Goal: Complete application form

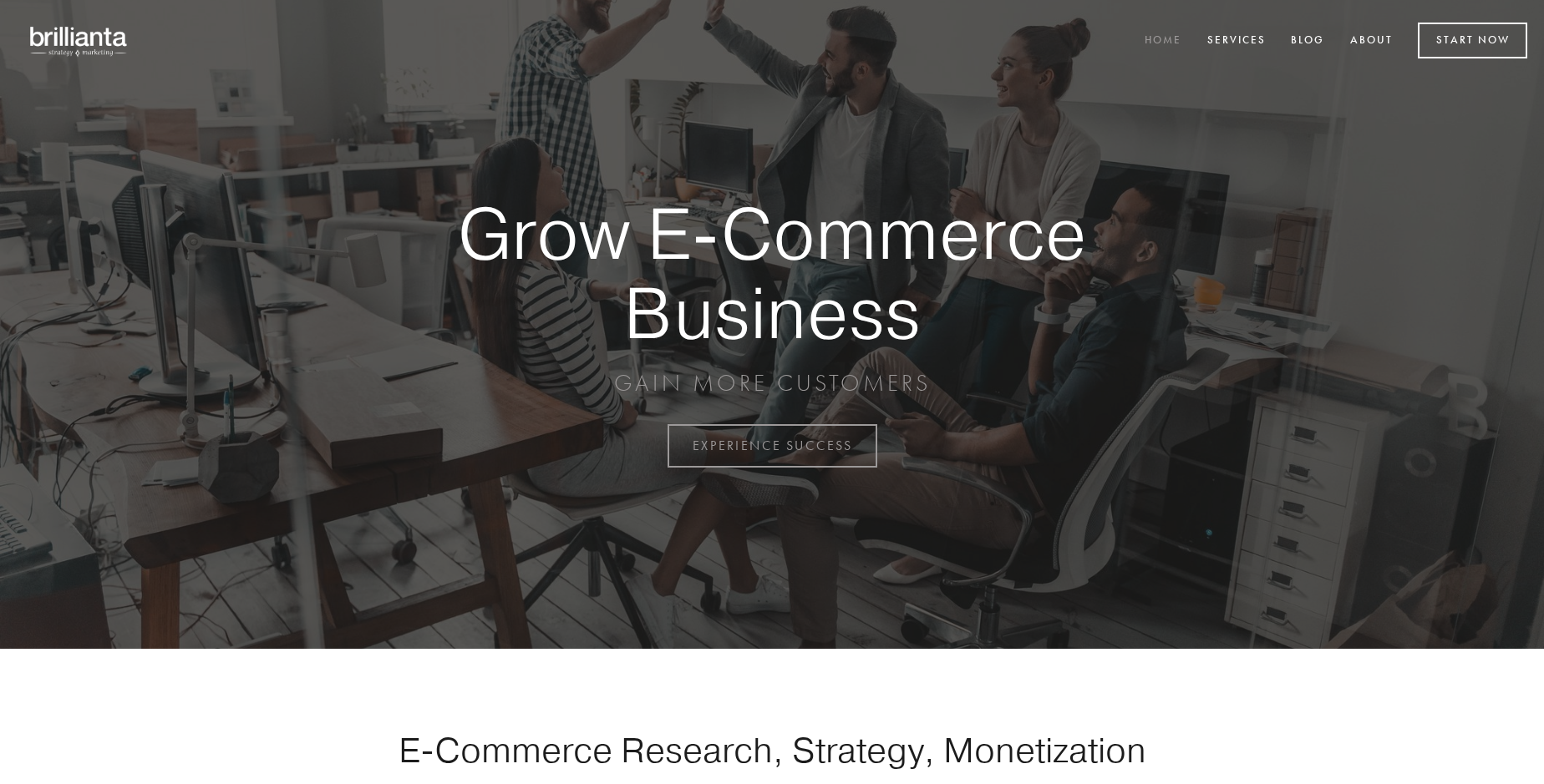
scroll to position [4379, 0]
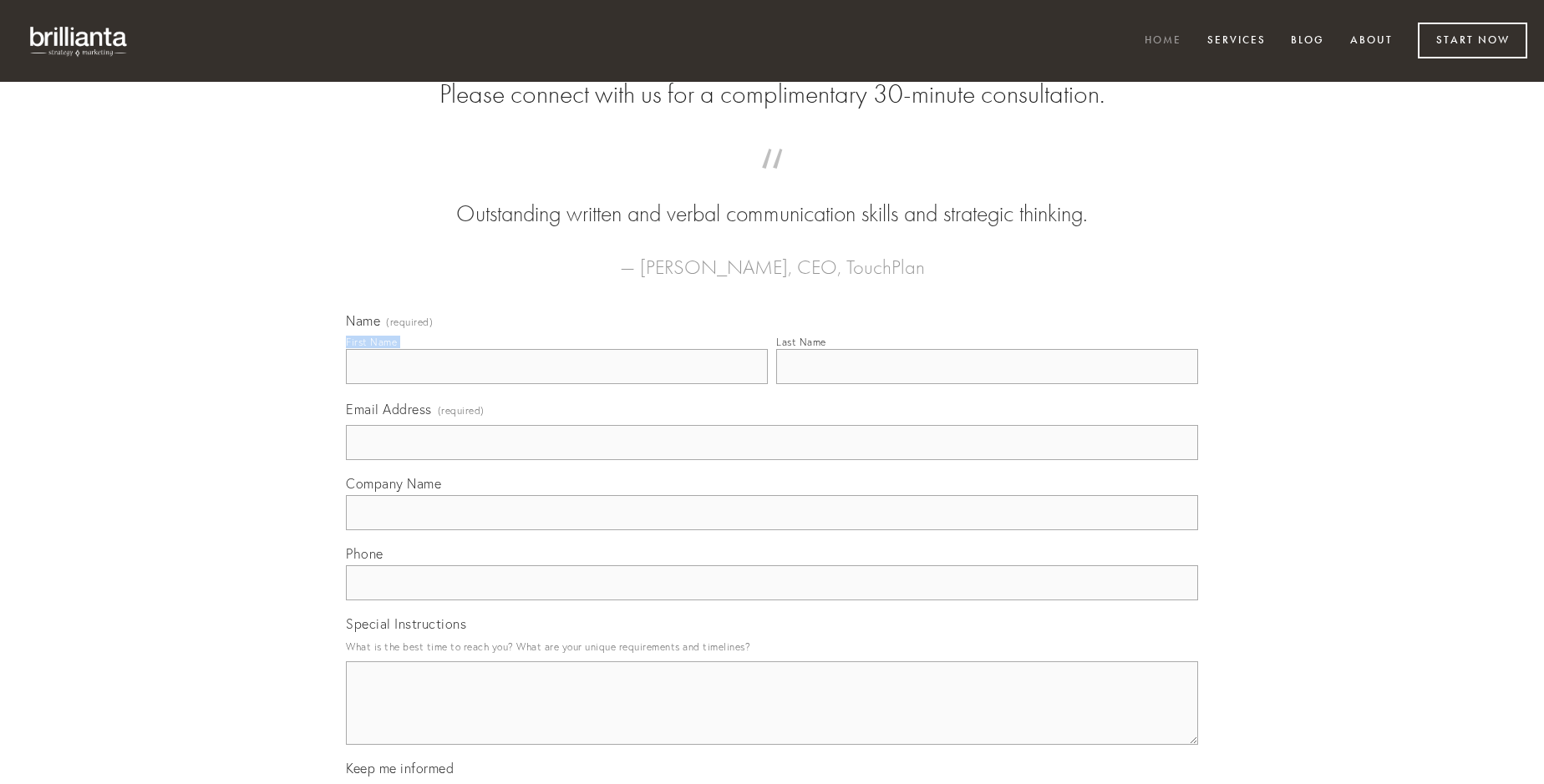
type input "[PERSON_NAME]"
click at [987, 385] on input "Last Name" at bounding box center [987, 366] width 422 height 35
type input "[PERSON_NAME]"
click at [772, 461] on input "Email Address (required)" at bounding box center [772, 442] width 852 height 35
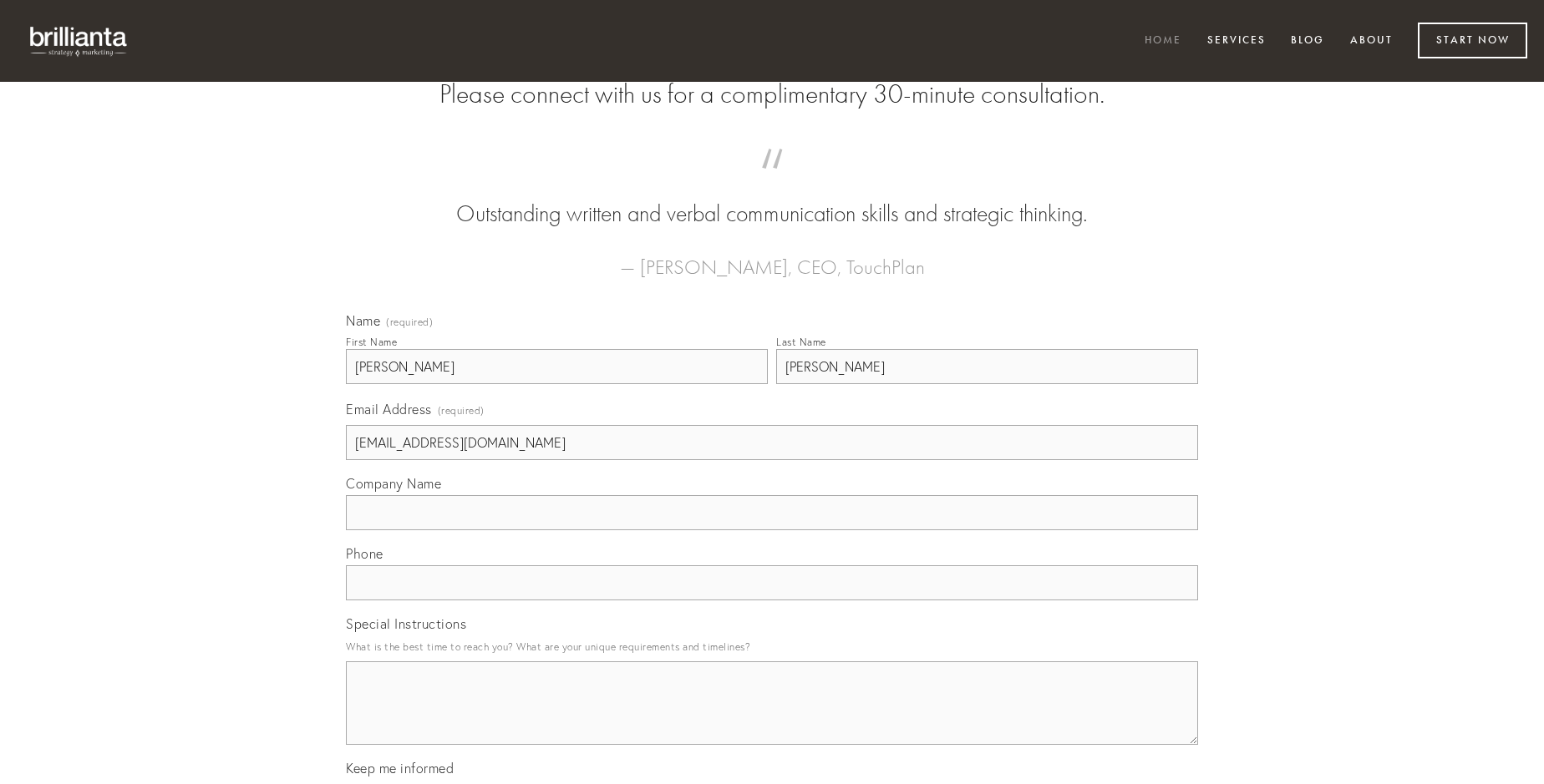
type input "[EMAIL_ADDRESS][DOMAIN_NAME]"
click at [772, 531] on input "Company Name" at bounding box center [772, 513] width 852 height 35
type input "volo"
click at [772, 600] on input "text" at bounding box center [772, 583] width 852 height 35
click at [772, 718] on textarea "Special Instructions" at bounding box center [772, 703] width 852 height 83
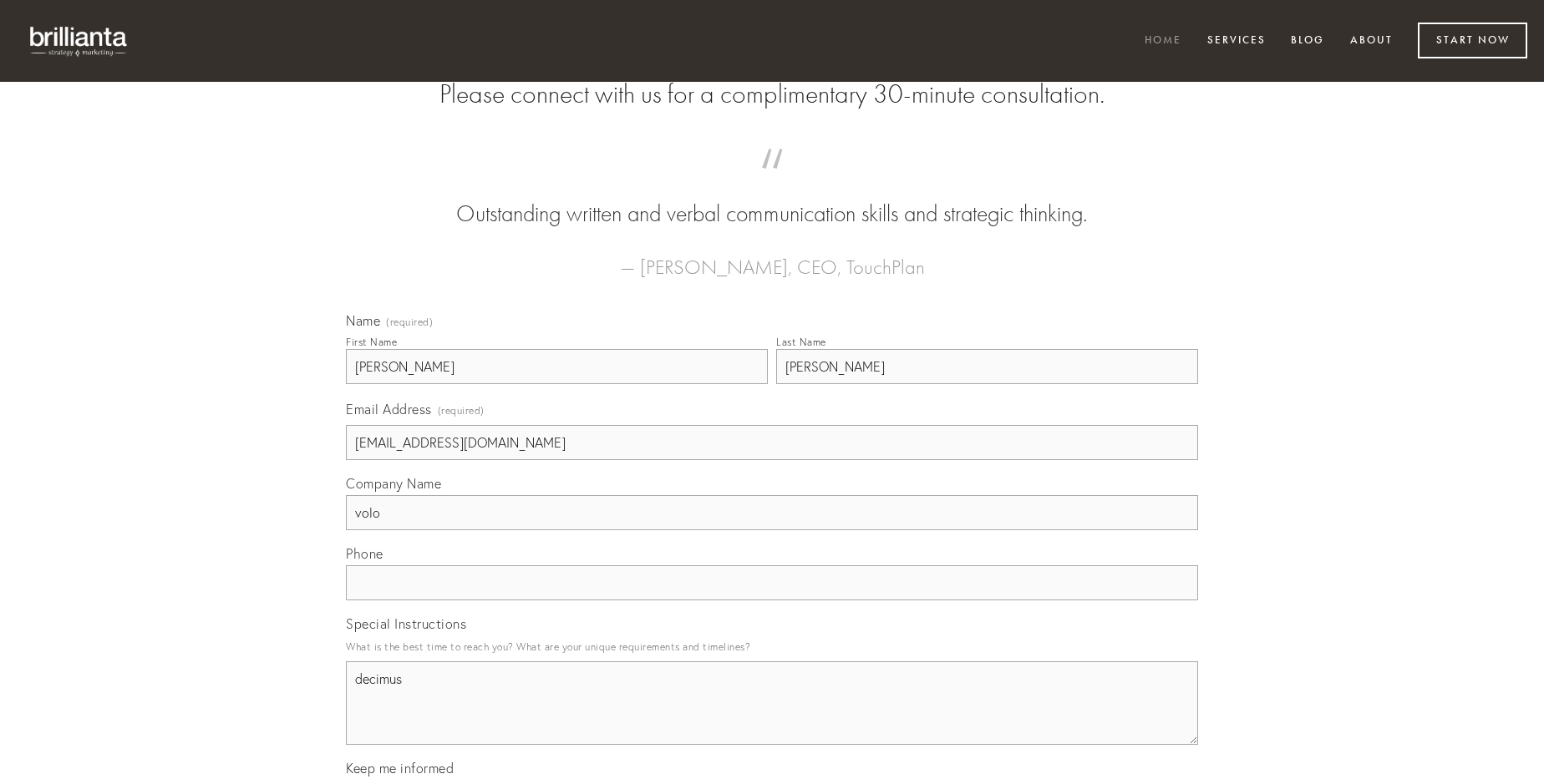
type textarea "decimus"
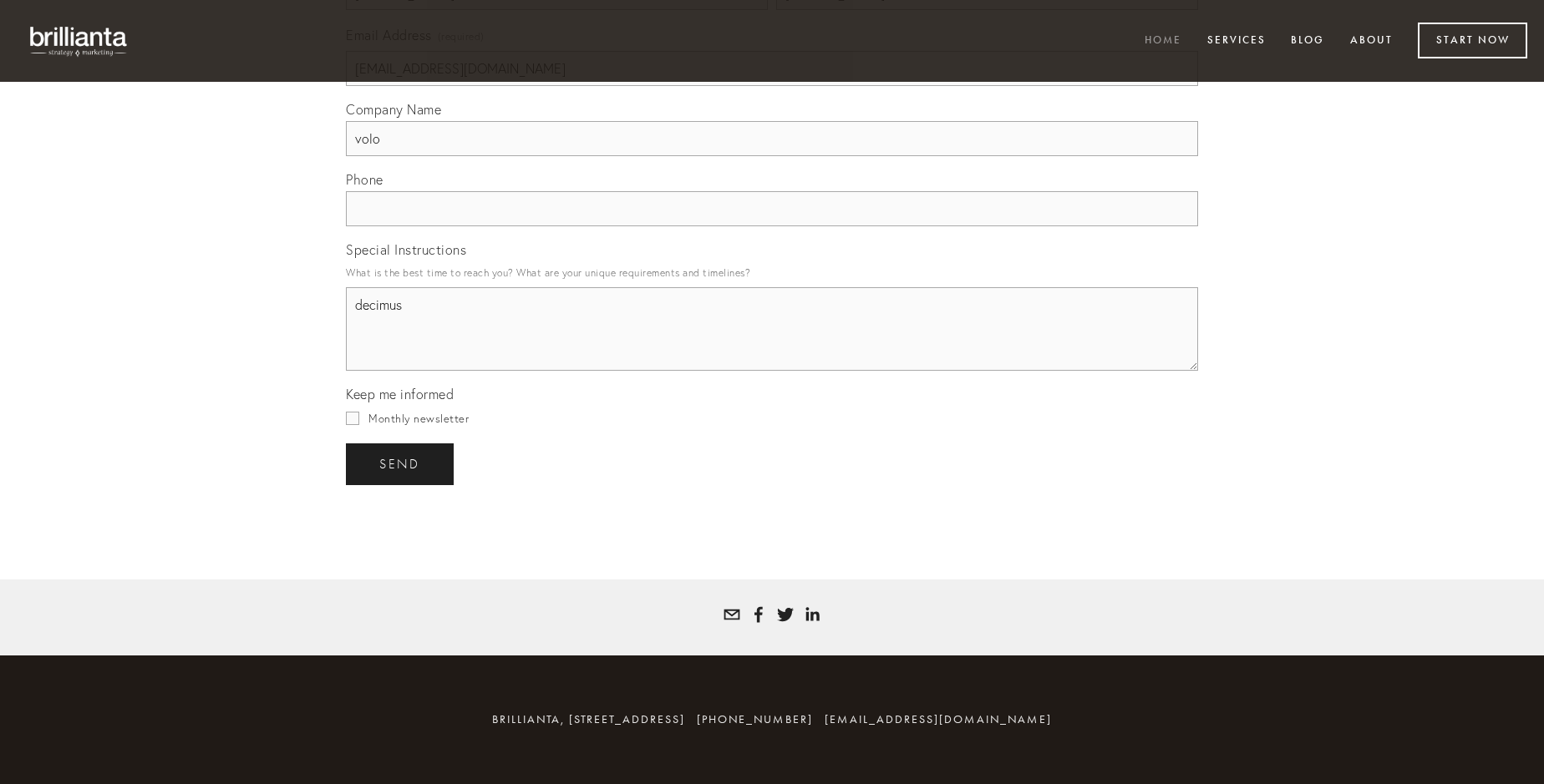
click at [401, 463] on span "send" at bounding box center [399, 464] width 41 height 15
